Goal: Task Accomplishment & Management: Use online tool/utility

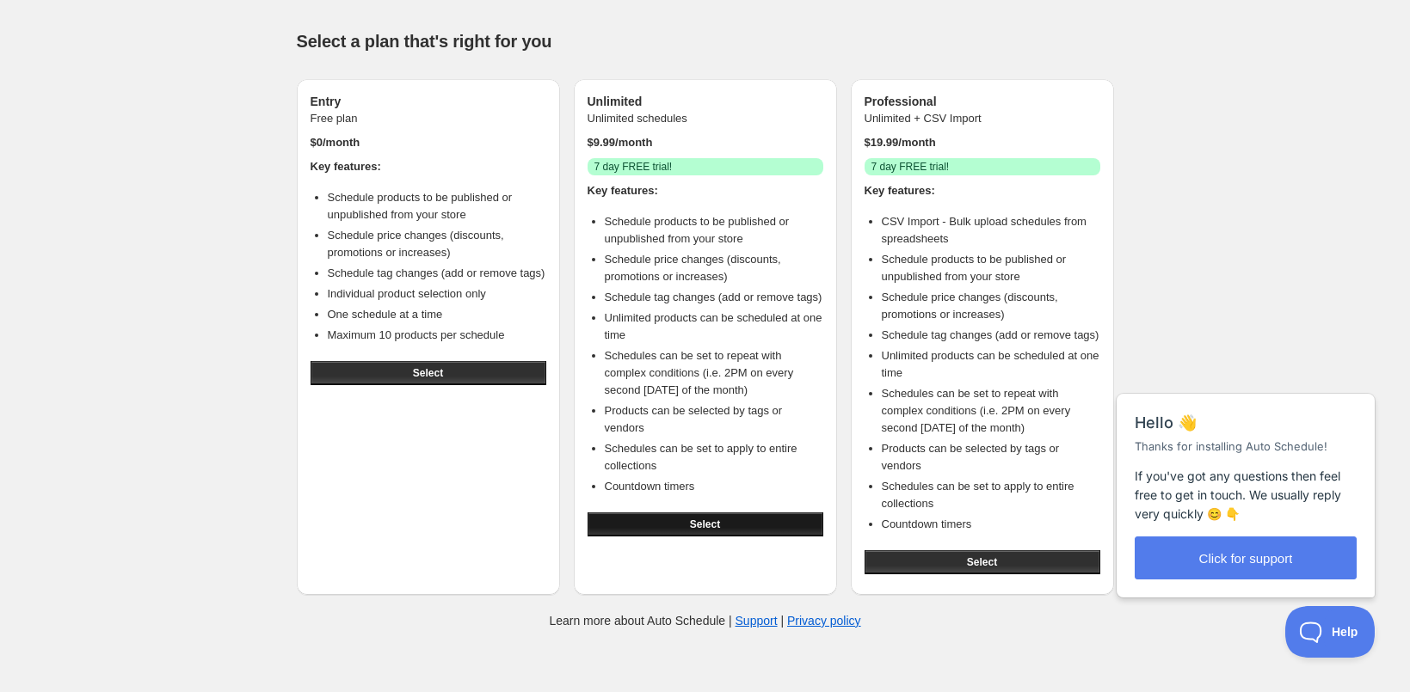
click at [706, 532] on span "Select" at bounding box center [705, 525] width 30 height 14
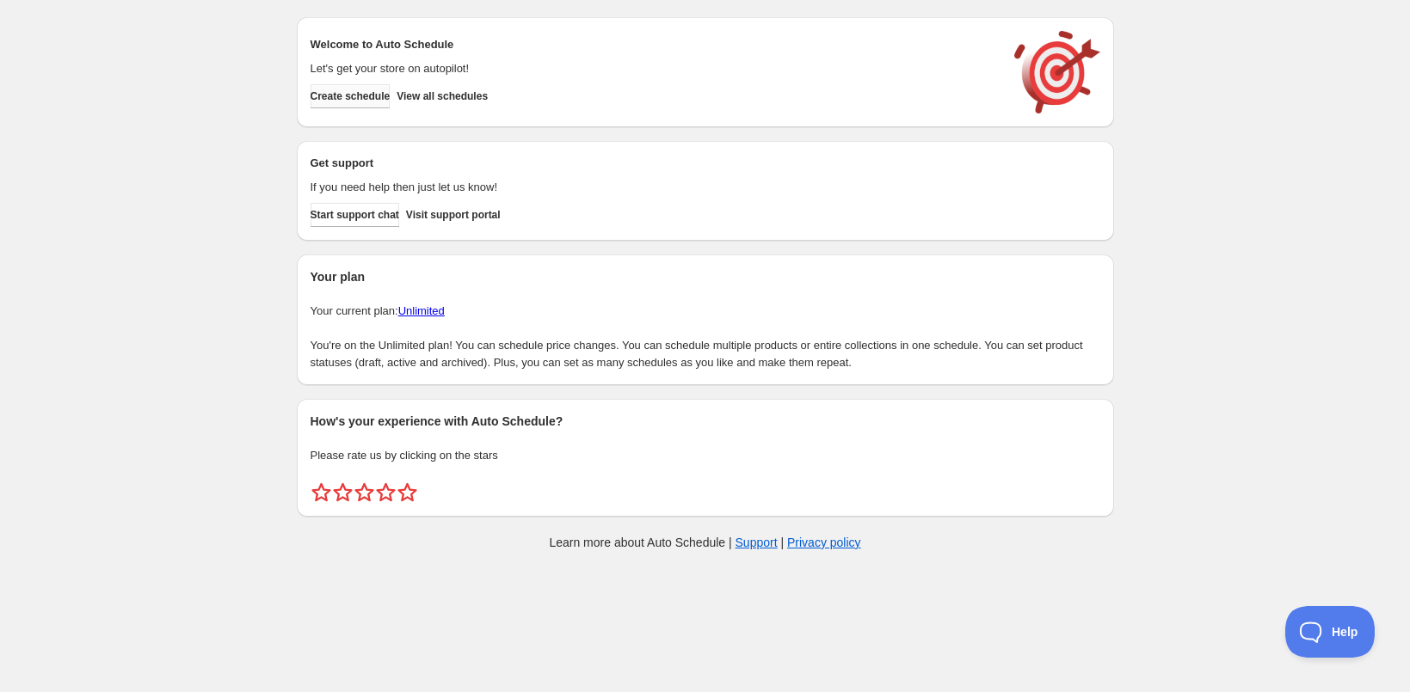
click at [373, 93] on span "Create schedule" at bounding box center [351, 96] width 80 height 14
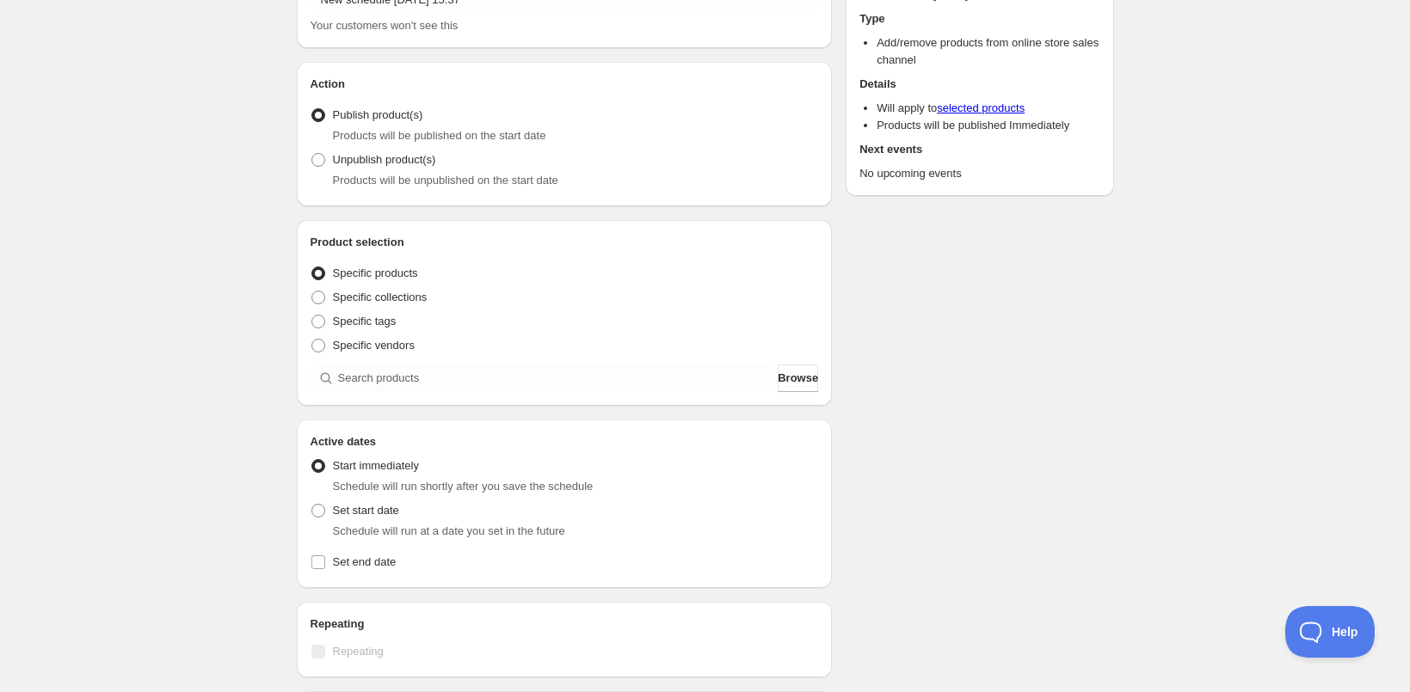
scroll to position [151, 0]
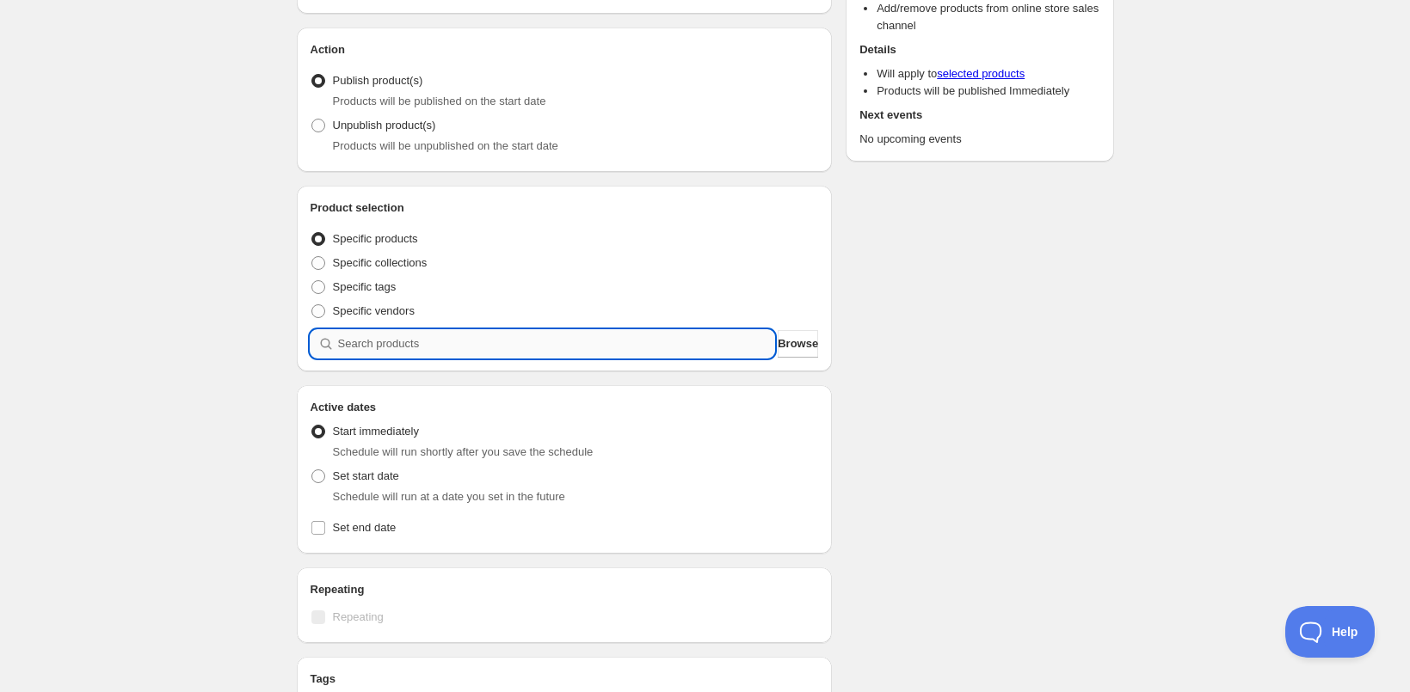
click at [346, 345] on input "search" at bounding box center [556, 344] width 437 height 28
type input "m"
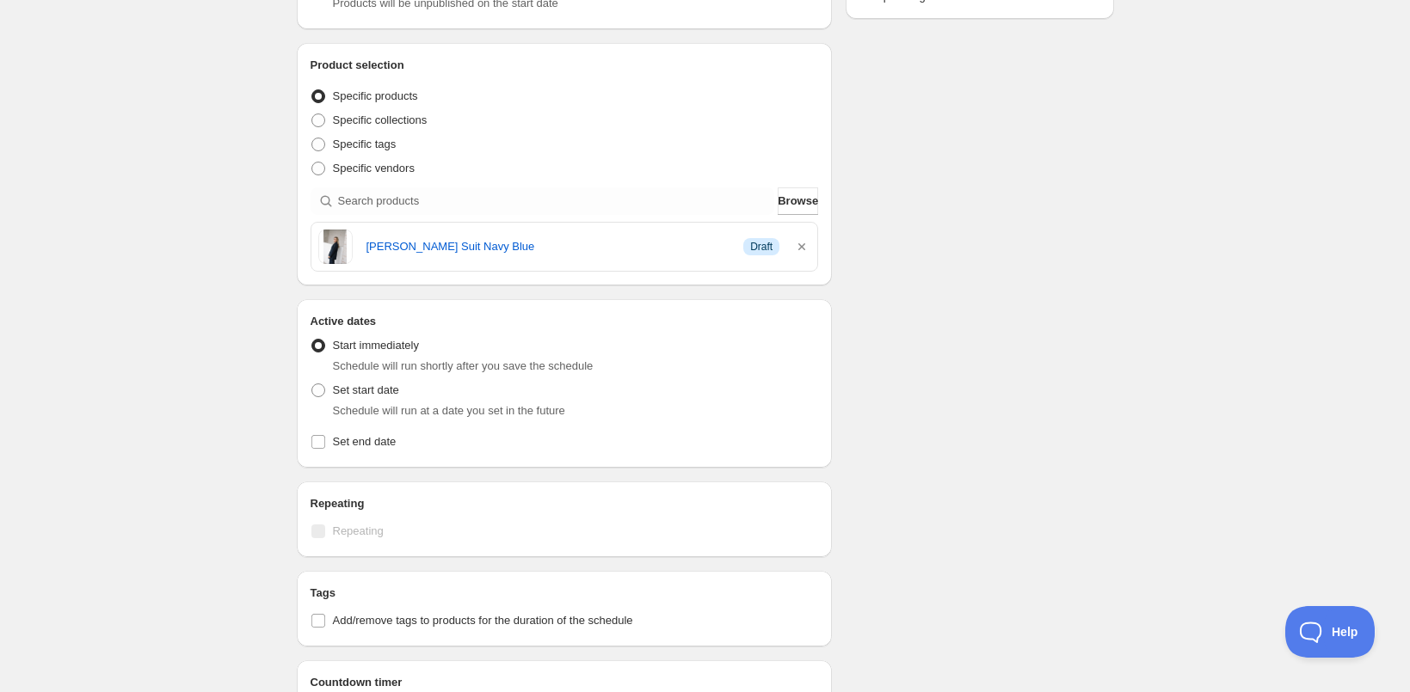
scroll to position [315, 0]
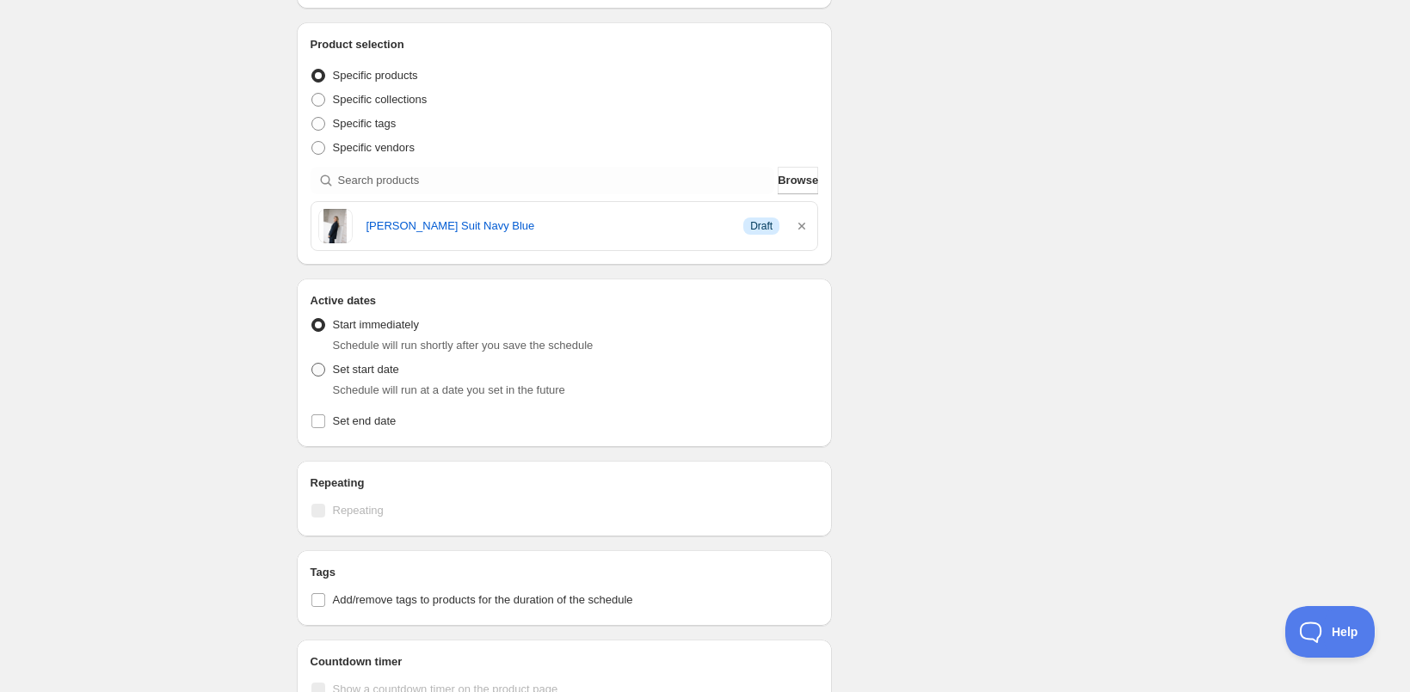
click at [321, 368] on span at bounding box center [318, 370] width 14 height 14
click at [312, 364] on input "Set start date" at bounding box center [311, 363] width 1 height 1
radio input "true"
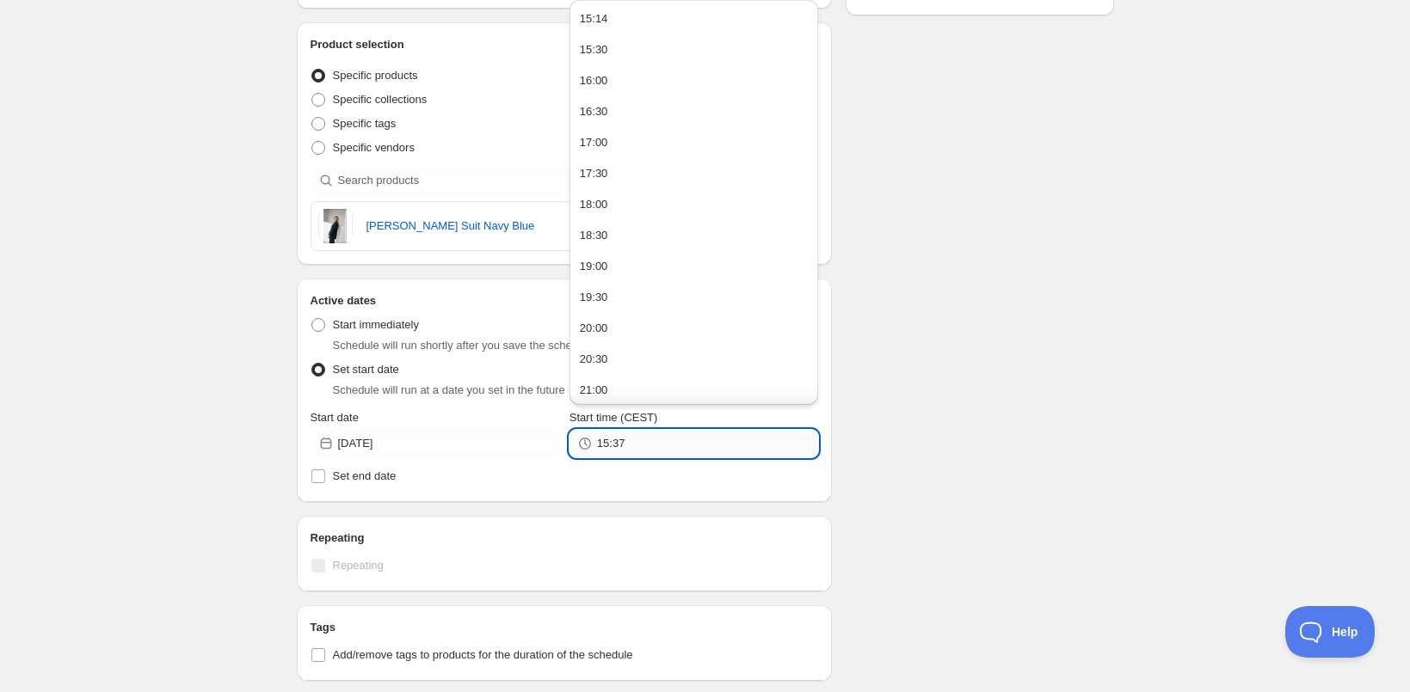
click at [611, 449] on input "15:37" at bounding box center [707, 444] width 221 height 28
click at [608, 332] on div "20:00" at bounding box center [594, 328] width 28 height 17
type input "20:00"
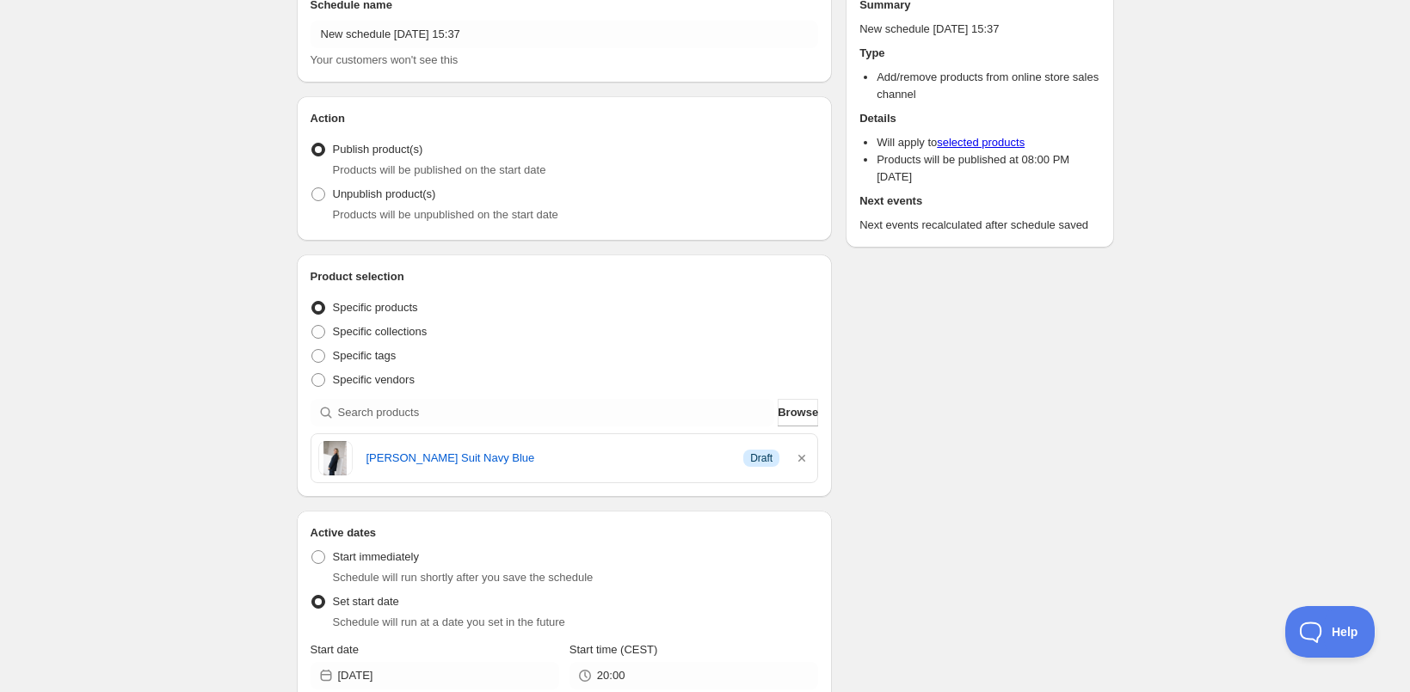
scroll to position [0, 0]
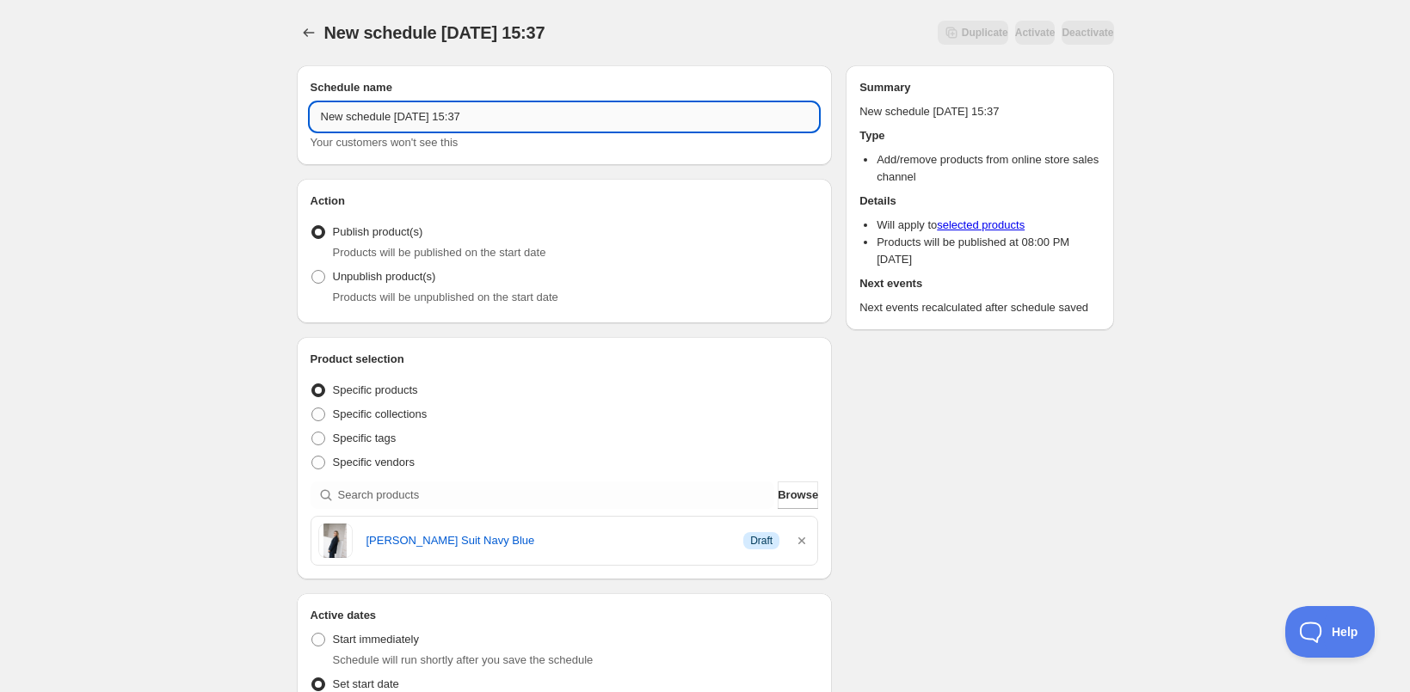
click at [423, 118] on input "New schedule Oct 15 2025 15:37" at bounding box center [565, 117] width 508 height 28
type input "[PERSON_NAME] navy solo drop"
click at [233, 231] on div "Maurice navy solo drop. This page is ready Maurice navy solo drop Duplicate Act…" at bounding box center [705, 611] width 1410 height 1223
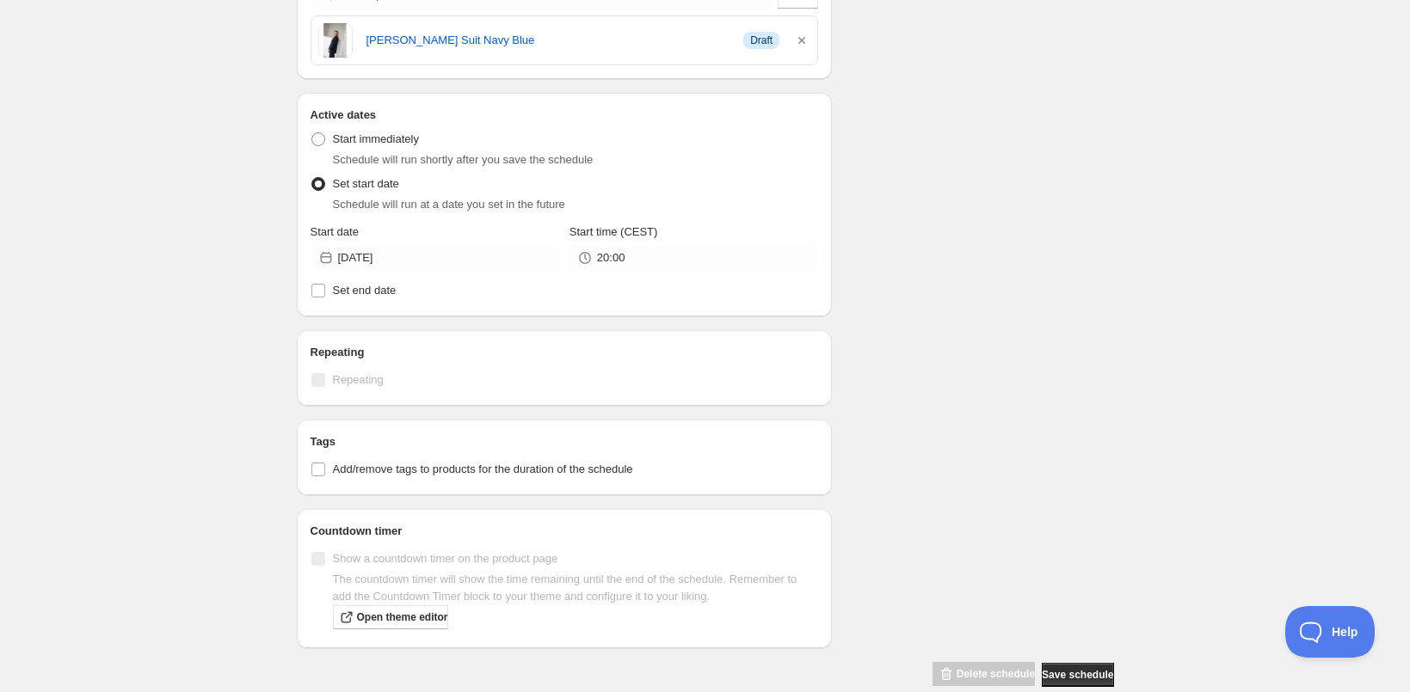
scroll to position [529, 0]
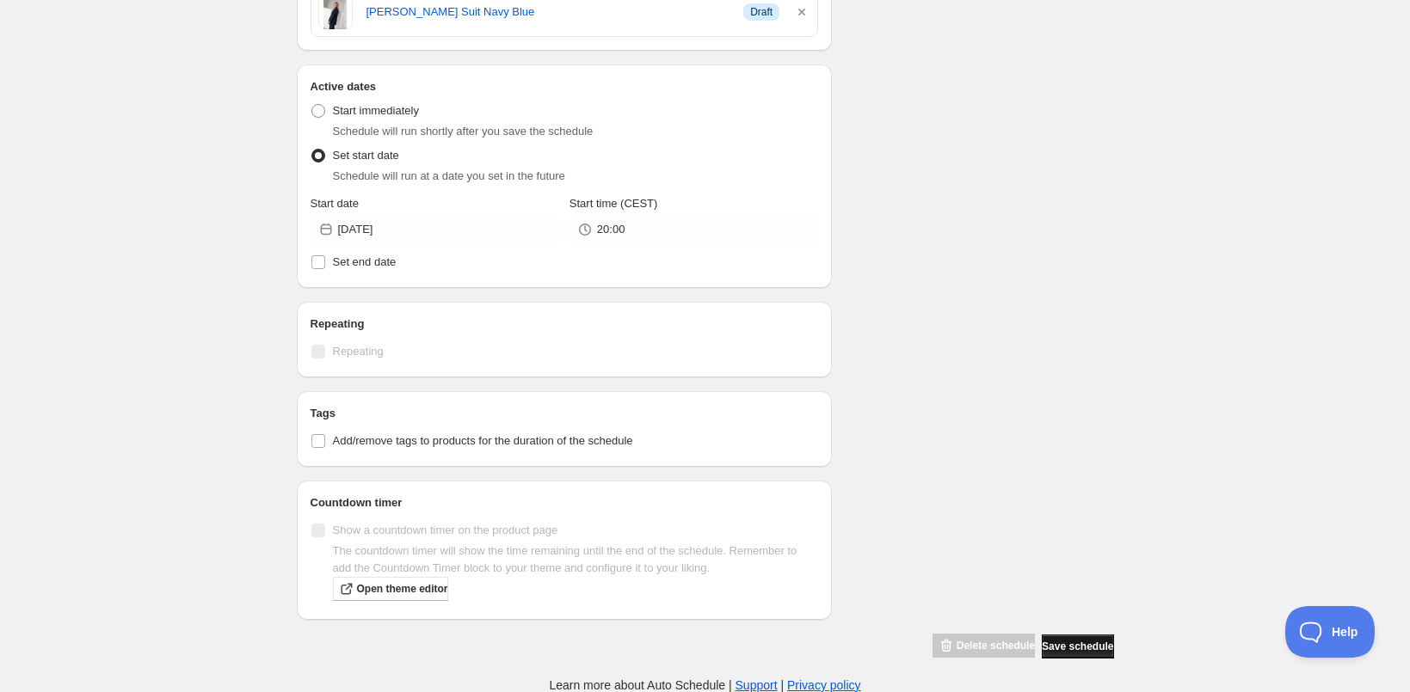
click at [1053, 651] on span "Save schedule" at bounding box center [1077, 647] width 71 height 14
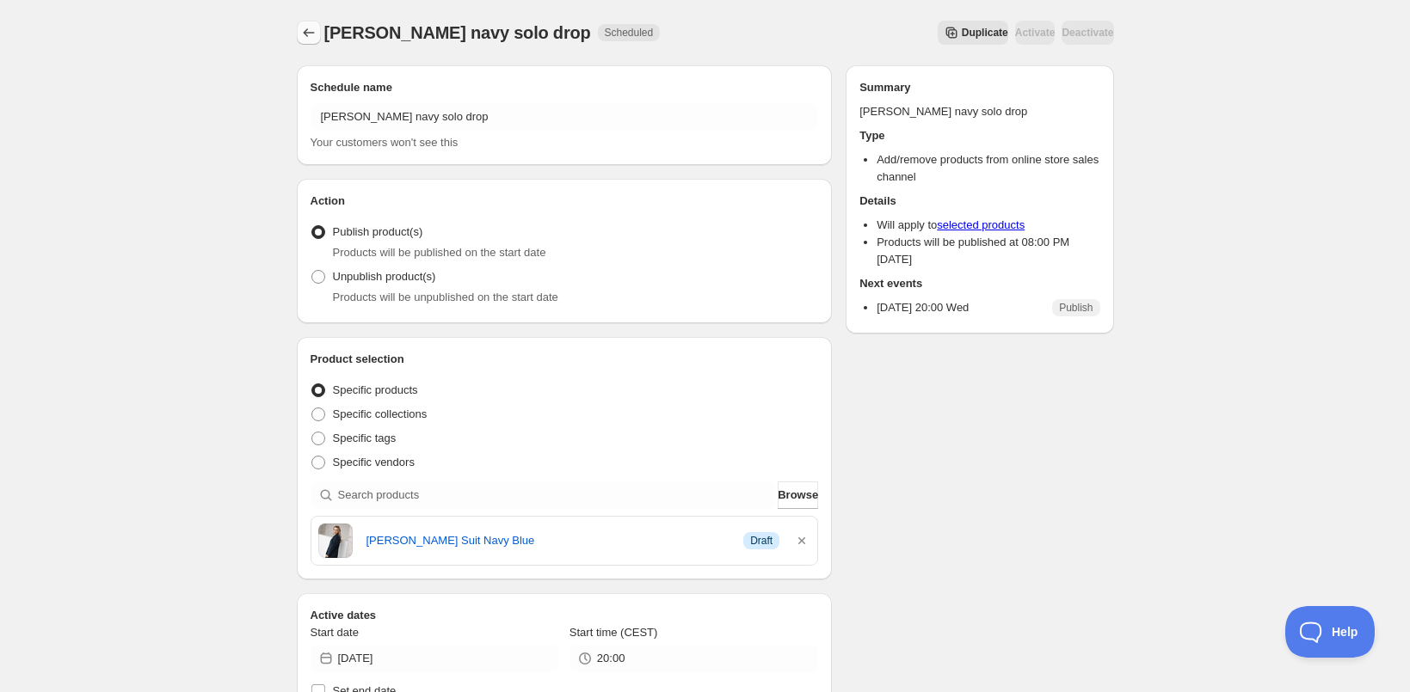
click at [311, 28] on icon "Schedules" at bounding box center [308, 32] width 17 height 17
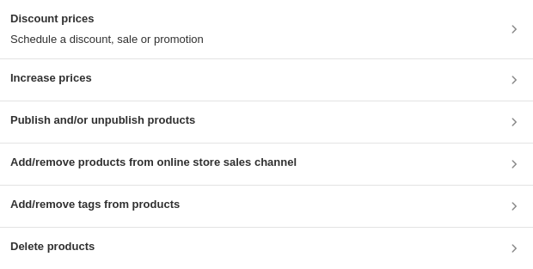
click at [146, 166] on h3 "Add/remove products from online store sales channel" at bounding box center [153, 162] width 286 height 17
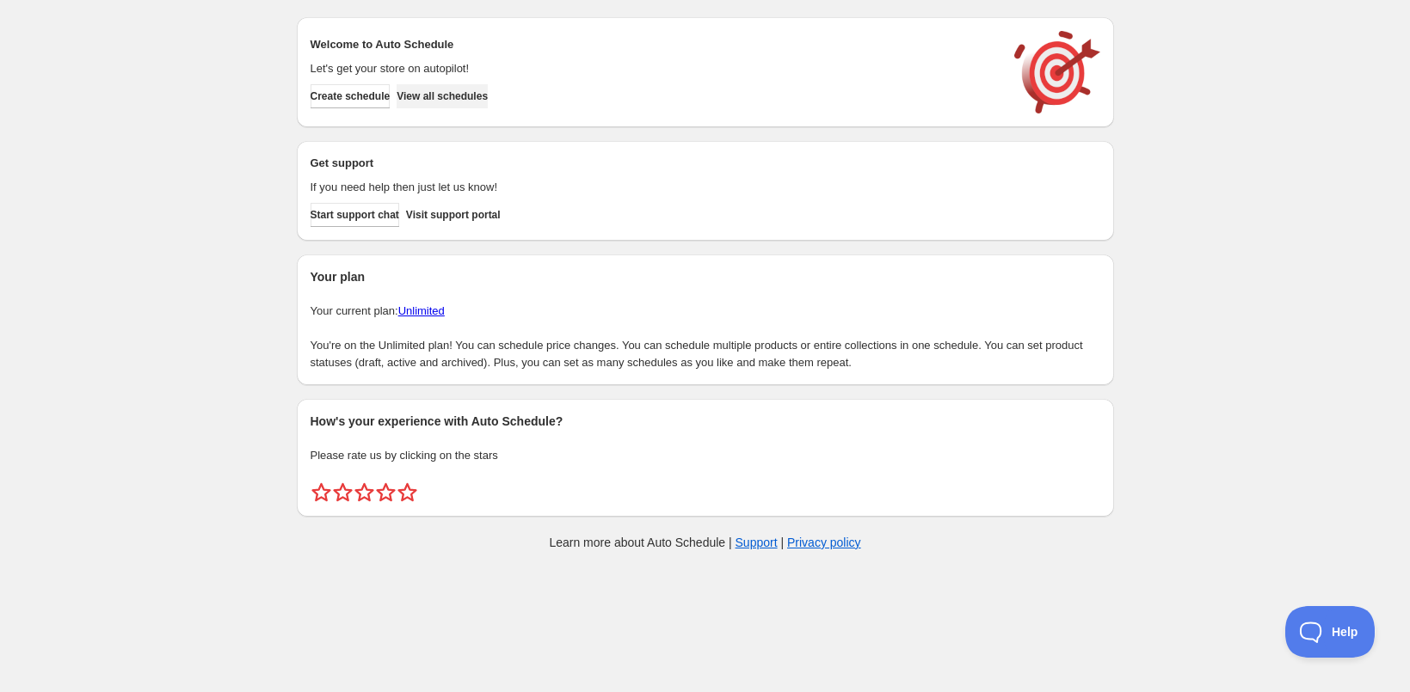
click at [480, 95] on span "View all schedules" at bounding box center [442, 96] width 91 height 14
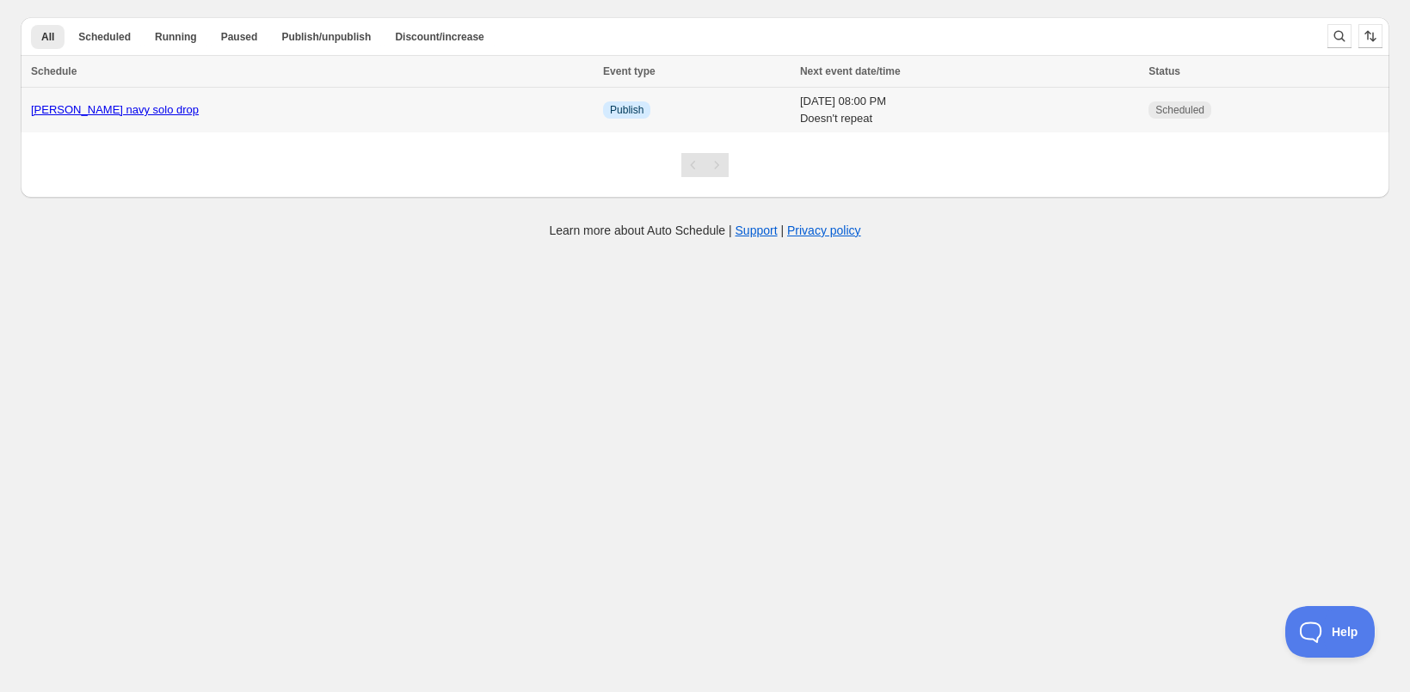
click at [135, 105] on link "[PERSON_NAME] navy solo drop" at bounding box center [115, 109] width 168 height 13
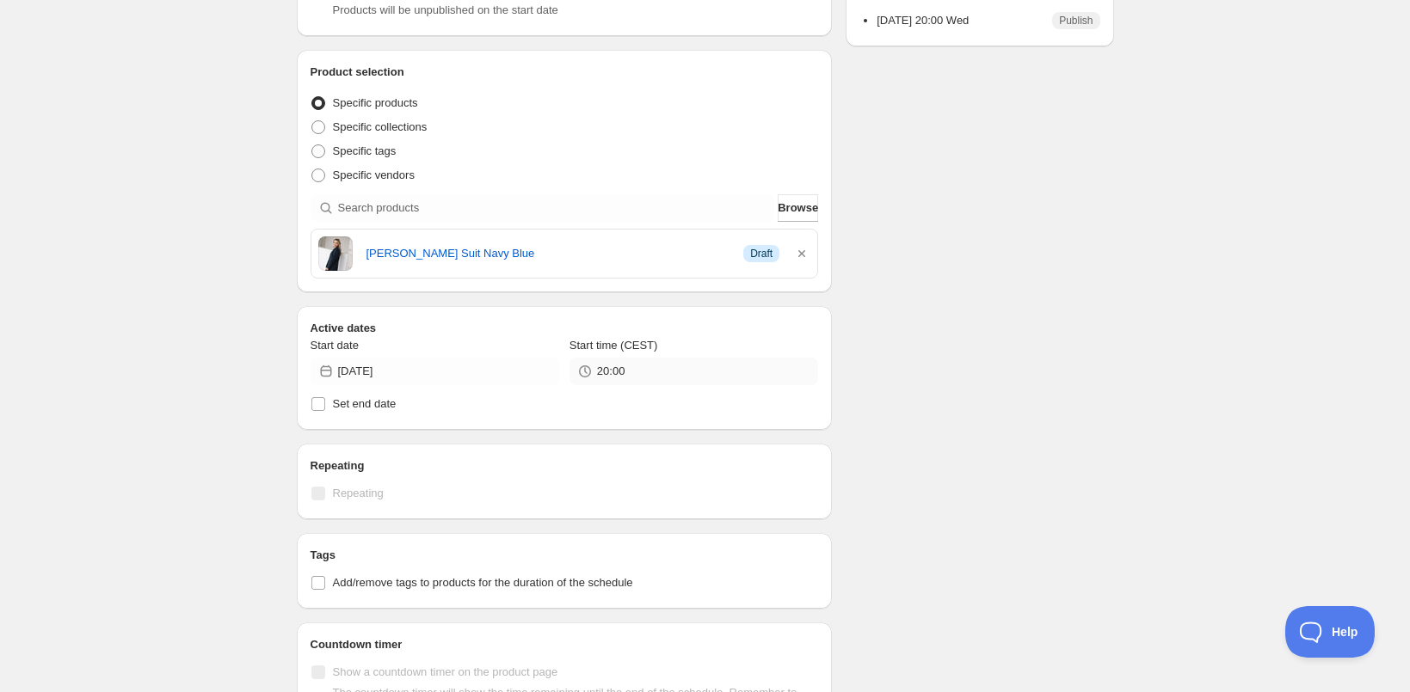
scroll to position [293, 0]
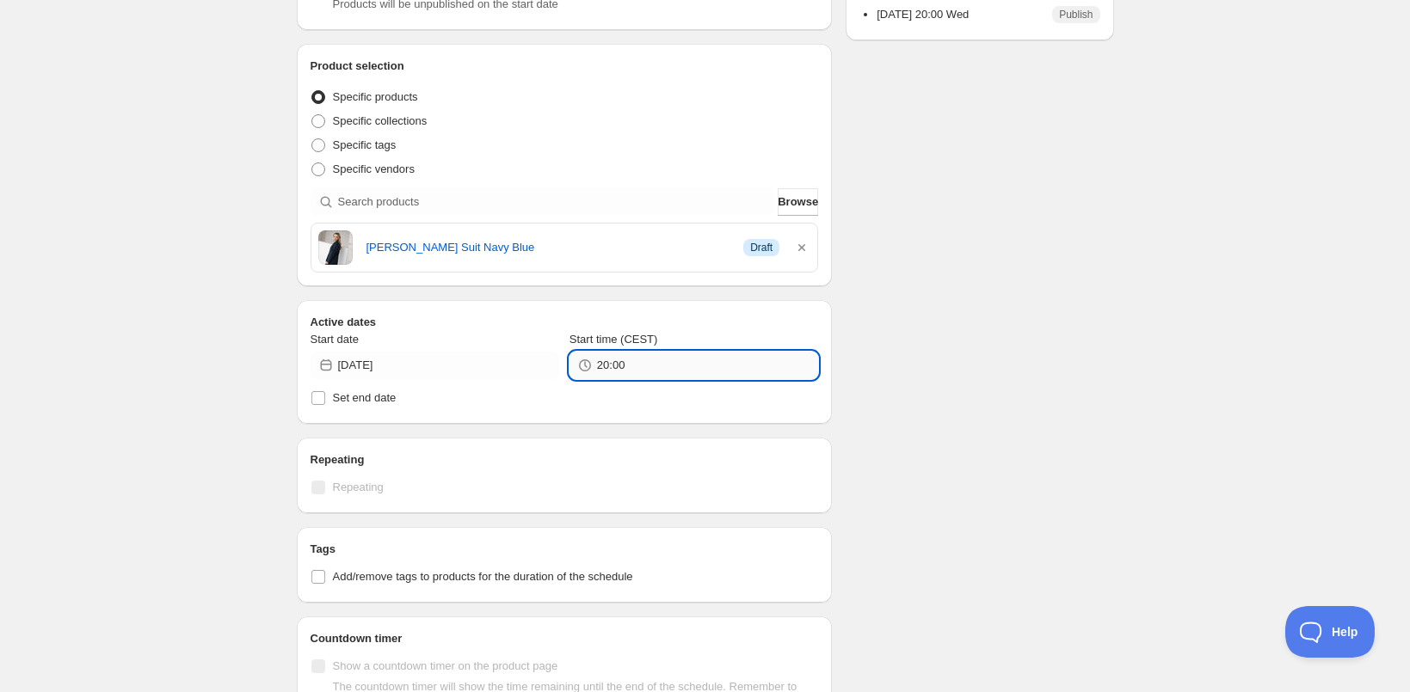
click at [634, 352] on input "20:00" at bounding box center [707, 366] width 221 height 28
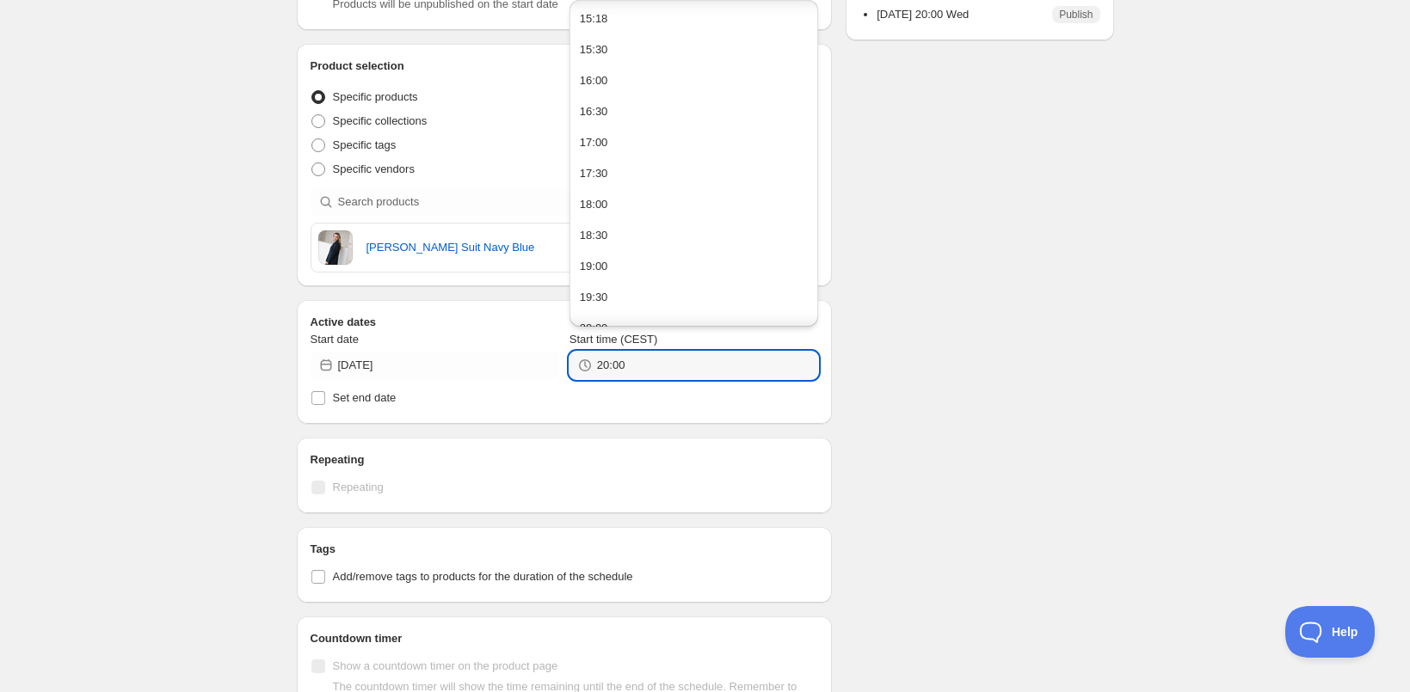
scroll to position [237, 0]
click at [613, 61] on button "19:30" at bounding box center [694, 60] width 238 height 28
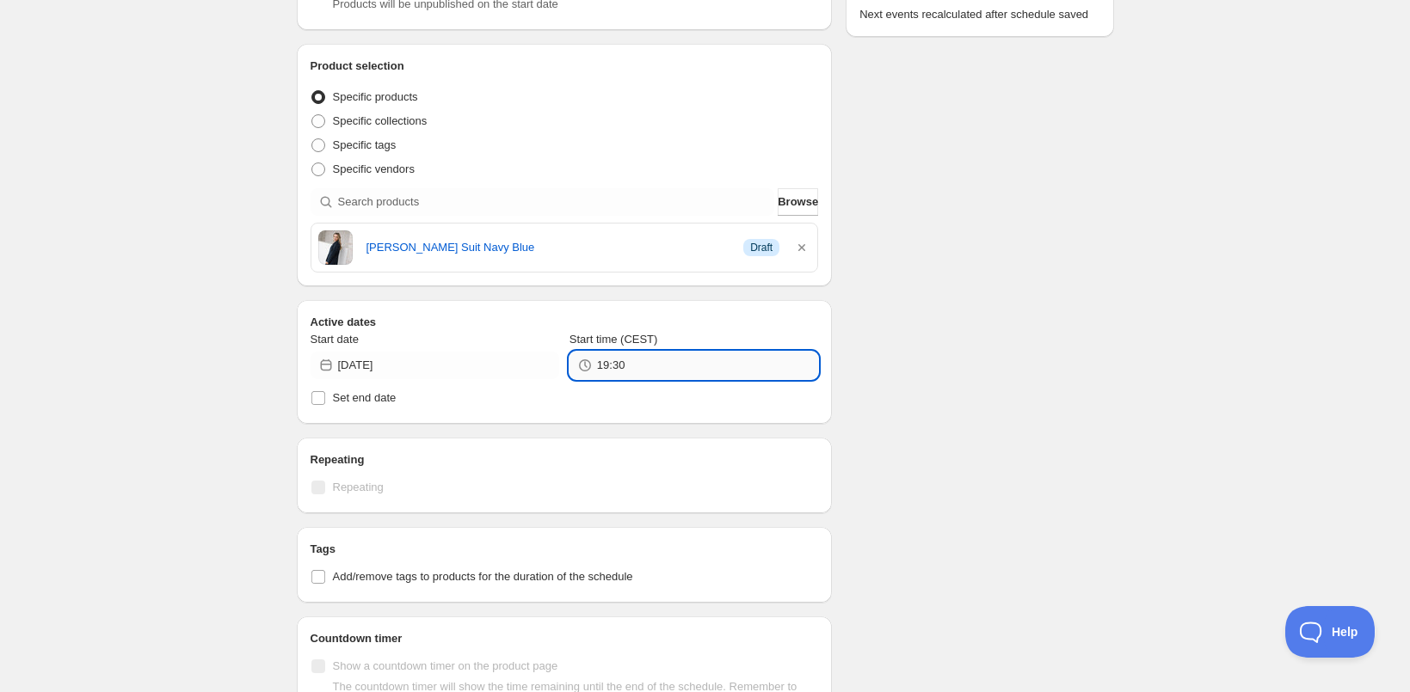
click at [652, 366] on input "19:30" at bounding box center [707, 366] width 221 height 28
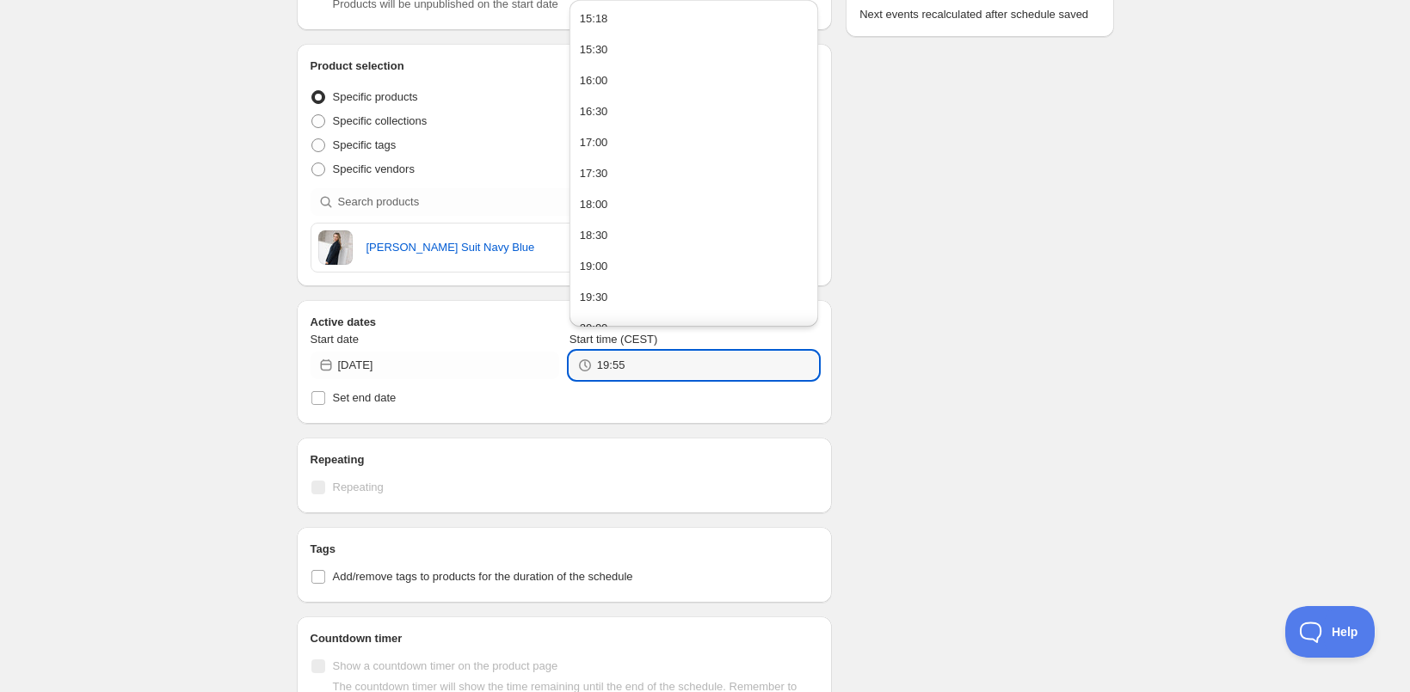
type input "19:55"
click at [1037, 323] on div "Schedule name [PERSON_NAME] navy solo drop Your customers won't see this Action…" at bounding box center [698, 276] width 831 height 1037
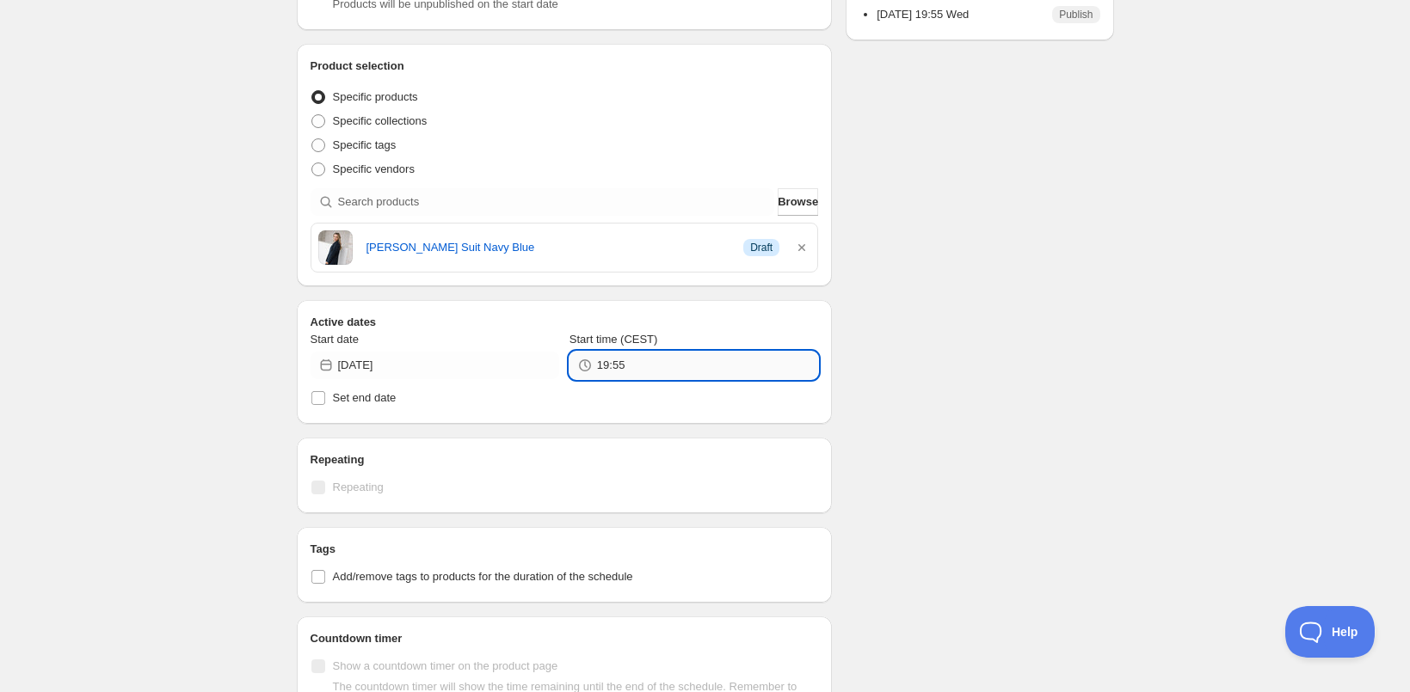
click at [629, 354] on input "19:55" at bounding box center [707, 366] width 221 height 28
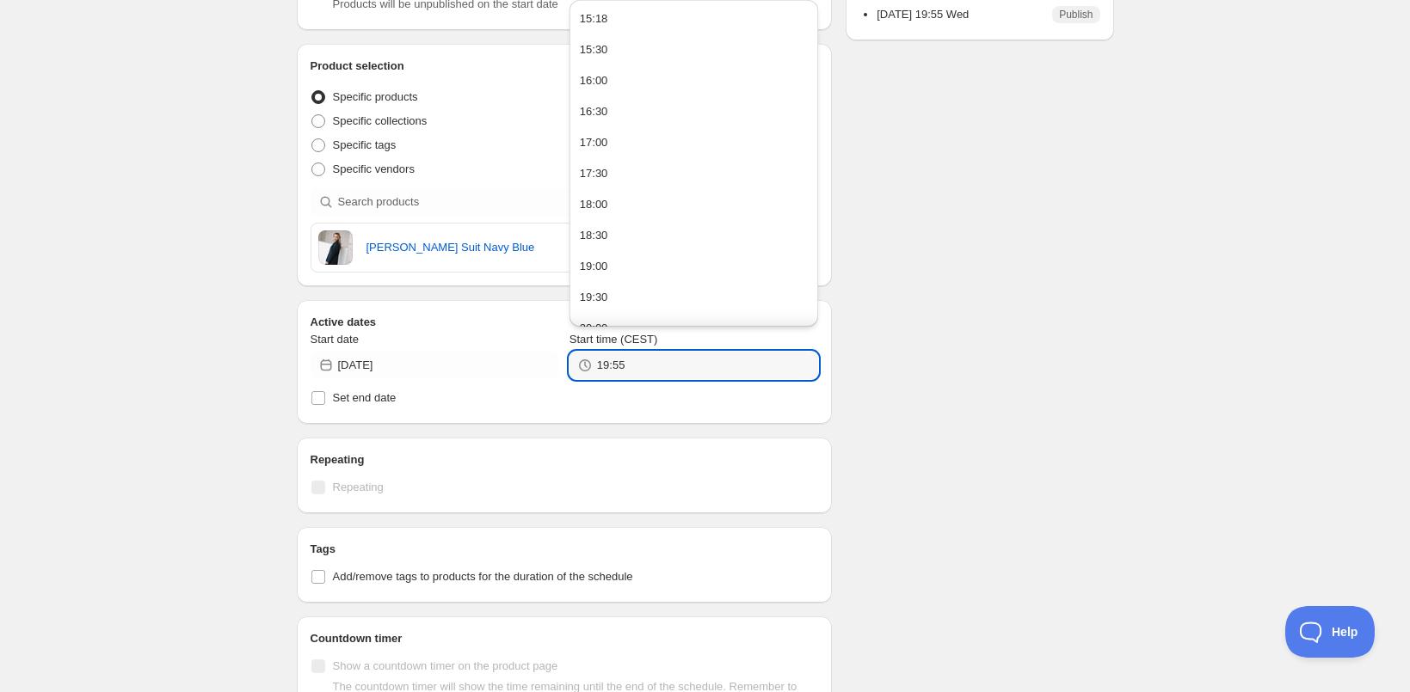
click at [966, 385] on div "Schedule name [PERSON_NAME] navy solo drop Your customers won't see this Action…" at bounding box center [698, 276] width 831 height 1037
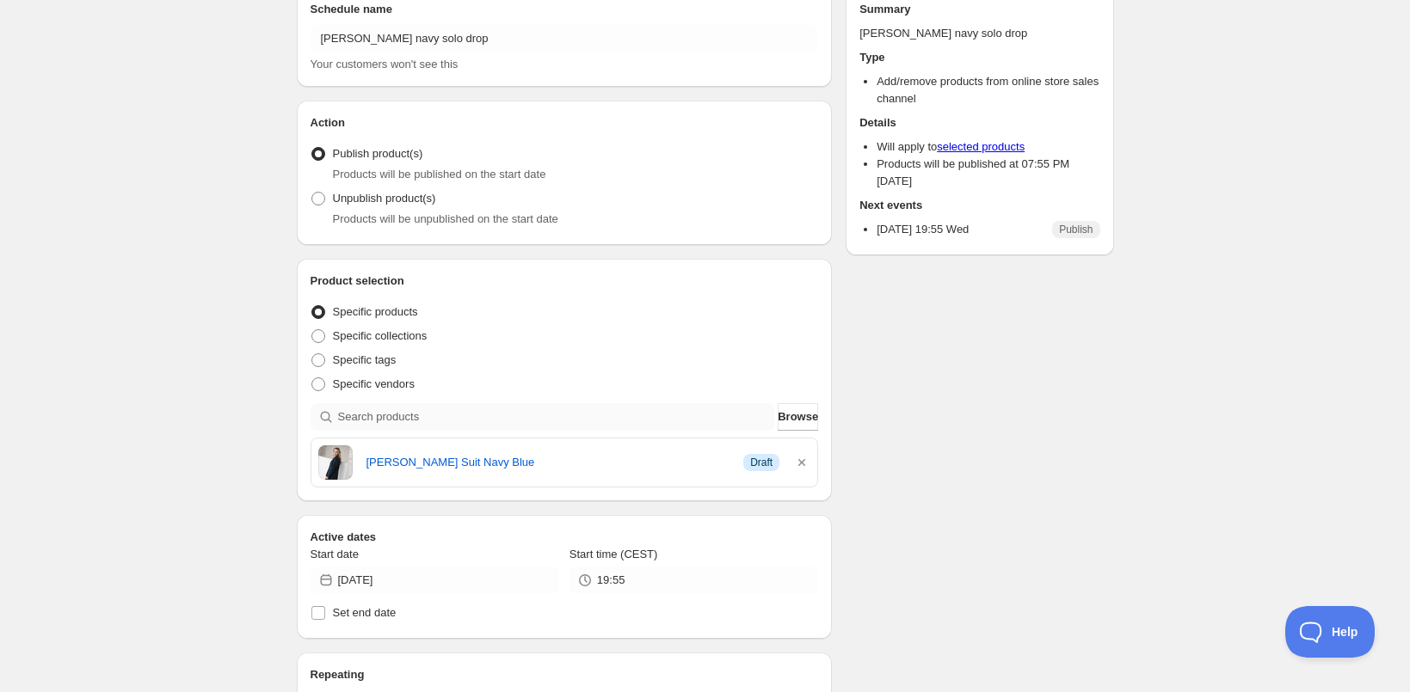
scroll to position [0, 0]
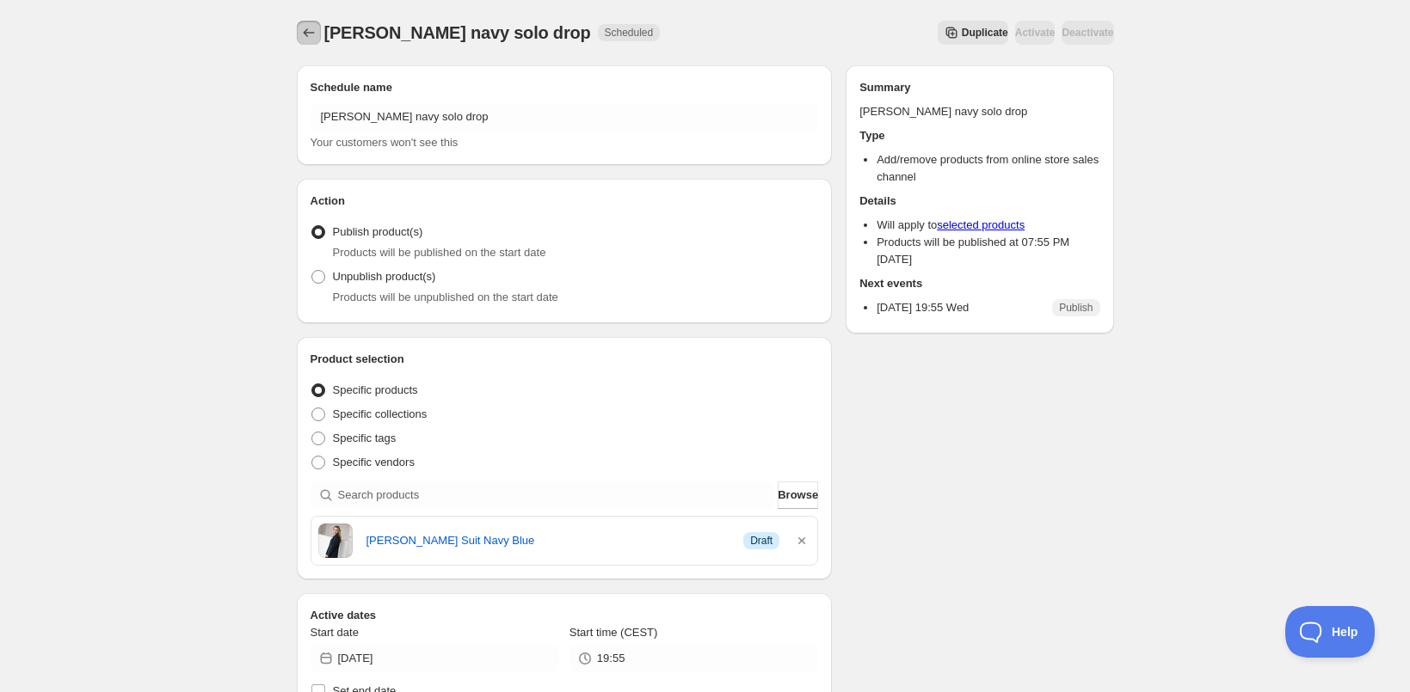
click at [305, 35] on icon "Schedules" at bounding box center [308, 32] width 11 height 9
